Goal: Task Accomplishment & Management: Manage account settings

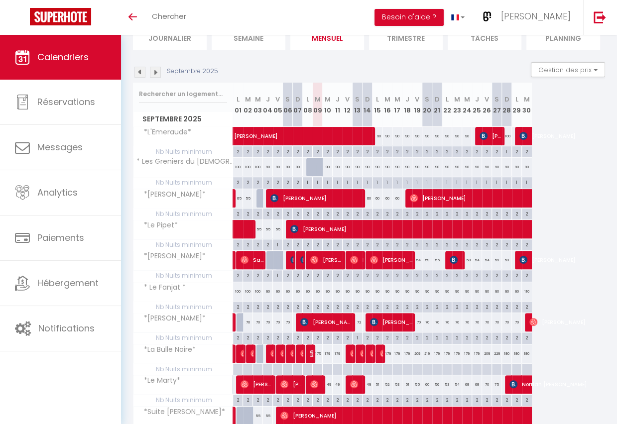
scroll to position [93, 0]
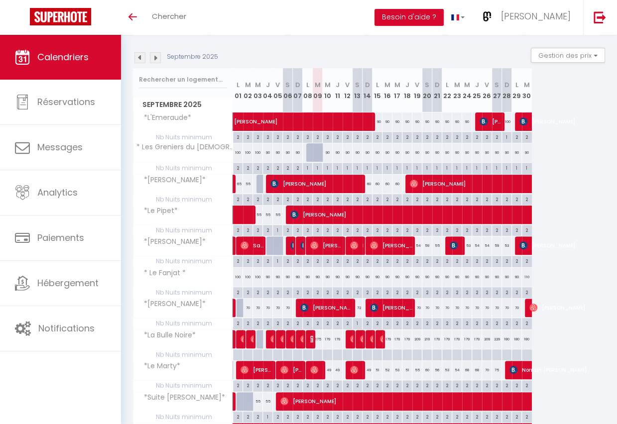
click at [317, 289] on div "2" at bounding box center [317, 291] width 9 height 9
type input "2"
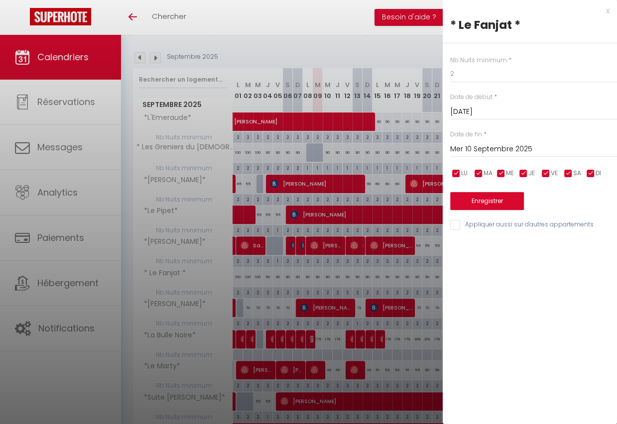
click at [500, 147] on input "Mer 10 Septembre 2025" at bounding box center [533, 149] width 167 height 13
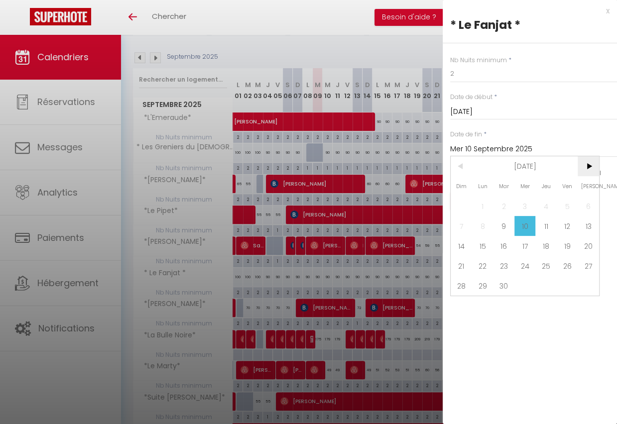
click at [591, 169] on span ">" at bounding box center [588, 166] width 21 height 20
click at [566, 283] on span "31" at bounding box center [567, 286] width 21 height 20
type input "Ven 31 Octobre 2025"
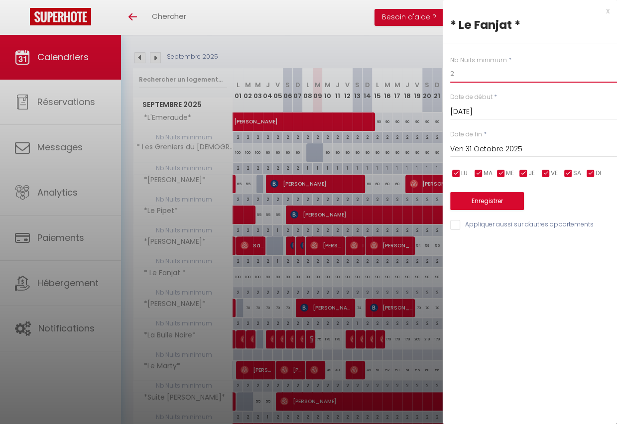
click at [469, 69] on input "2" at bounding box center [533, 74] width 167 height 18
type input "1"
click at [494, 198] on button "Enregistrer" at bounding box center [487, 201] width 74 height 18
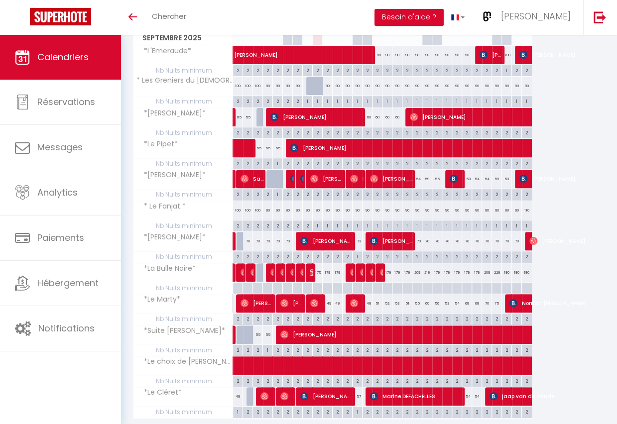
scroll to position [175, 0]
